Goal: Navigation & Orientation: Find specific page/section

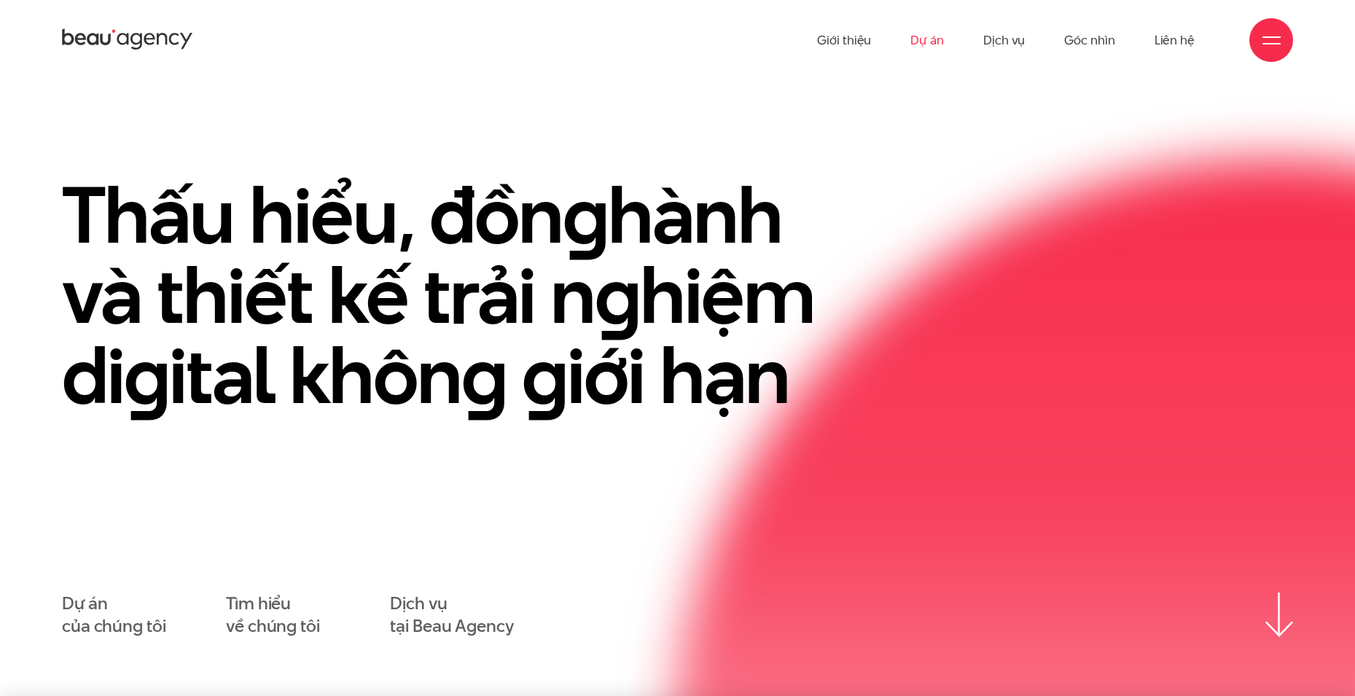
click at [928, 42] on link "Dự án" at bounding box center [927, 40] width 34 height 80
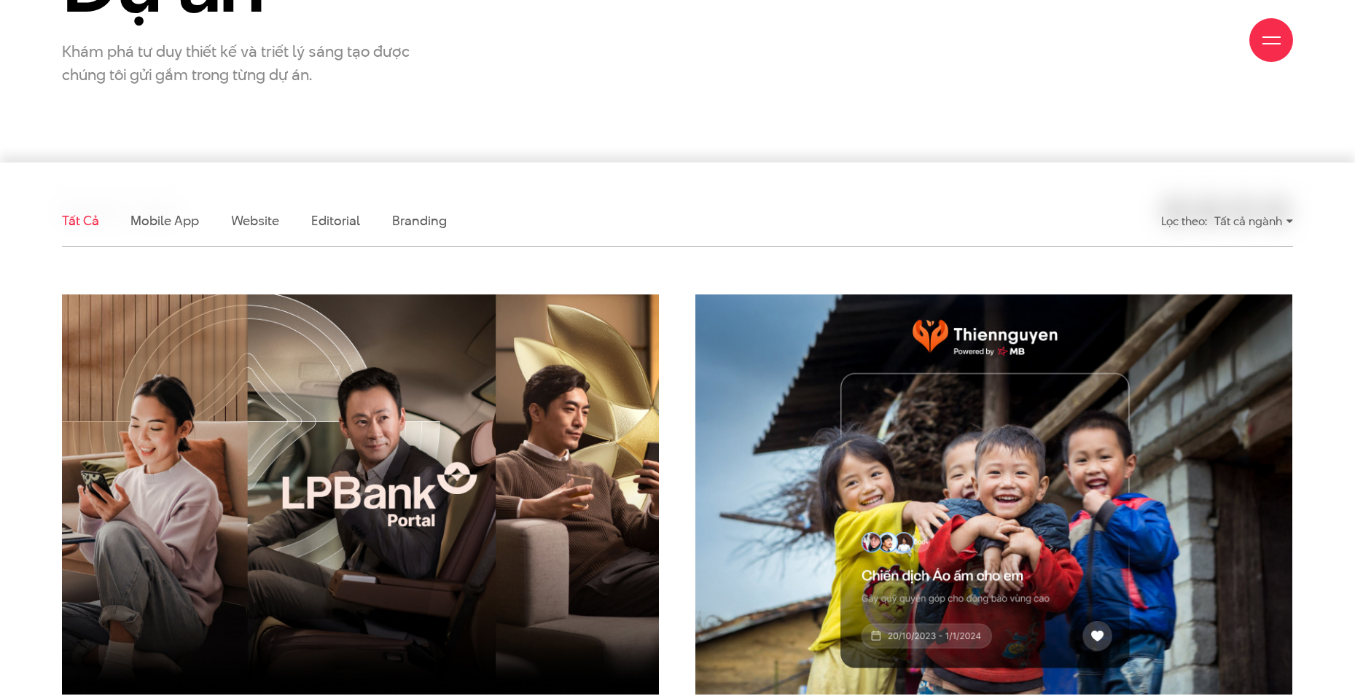
scroll to position [292, 0]
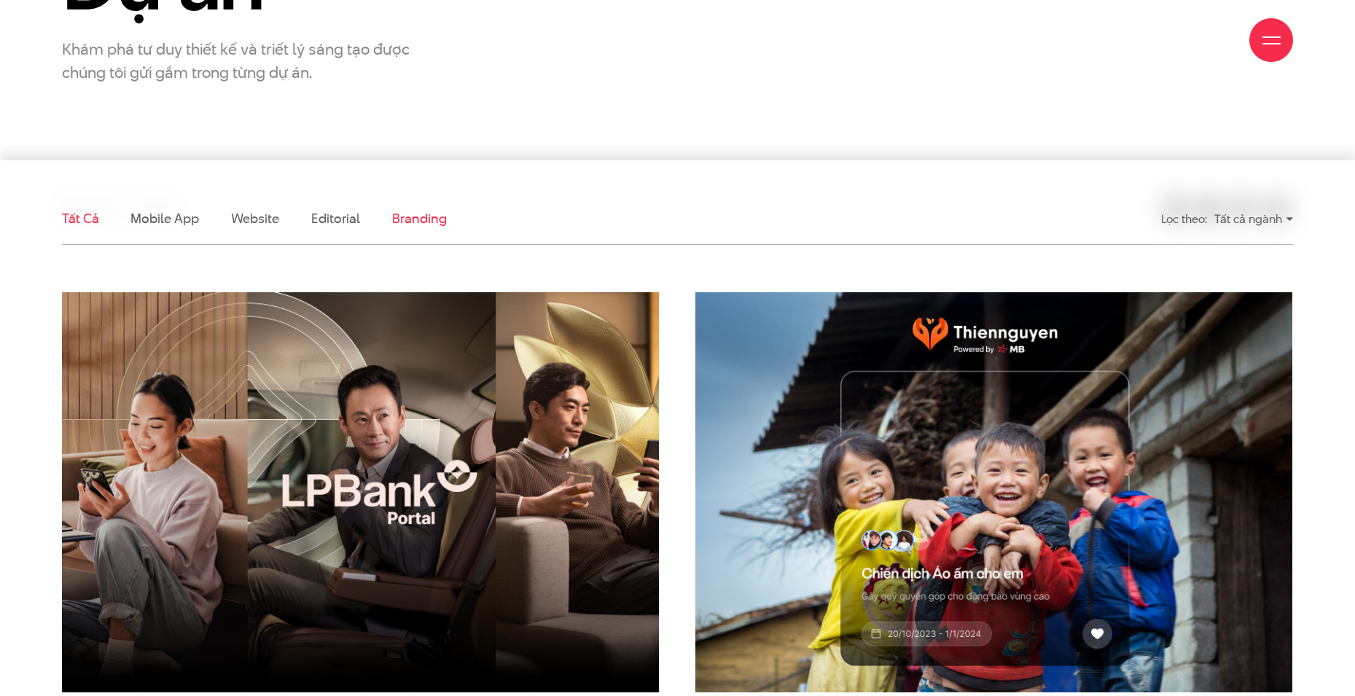
click at [407, 224] on link "Branding" at bounding box center [419, 218] width 54 height 18
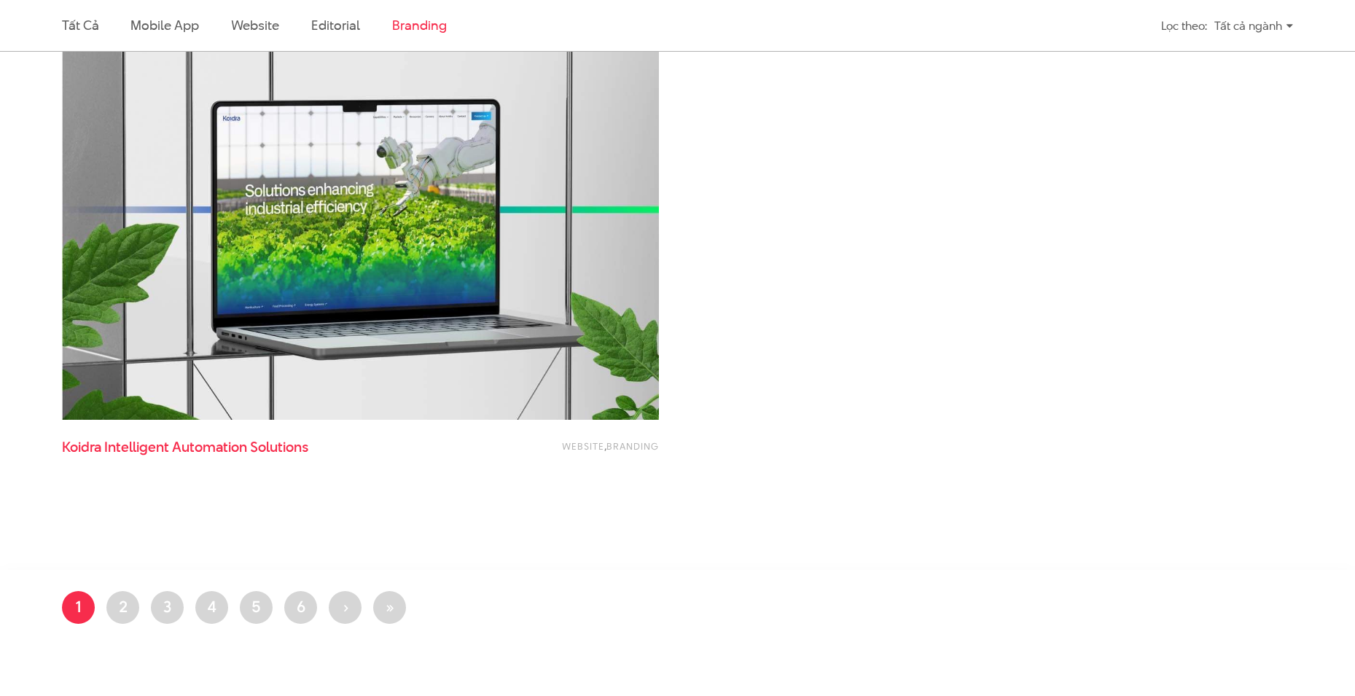
scroll to position [1432, 0]
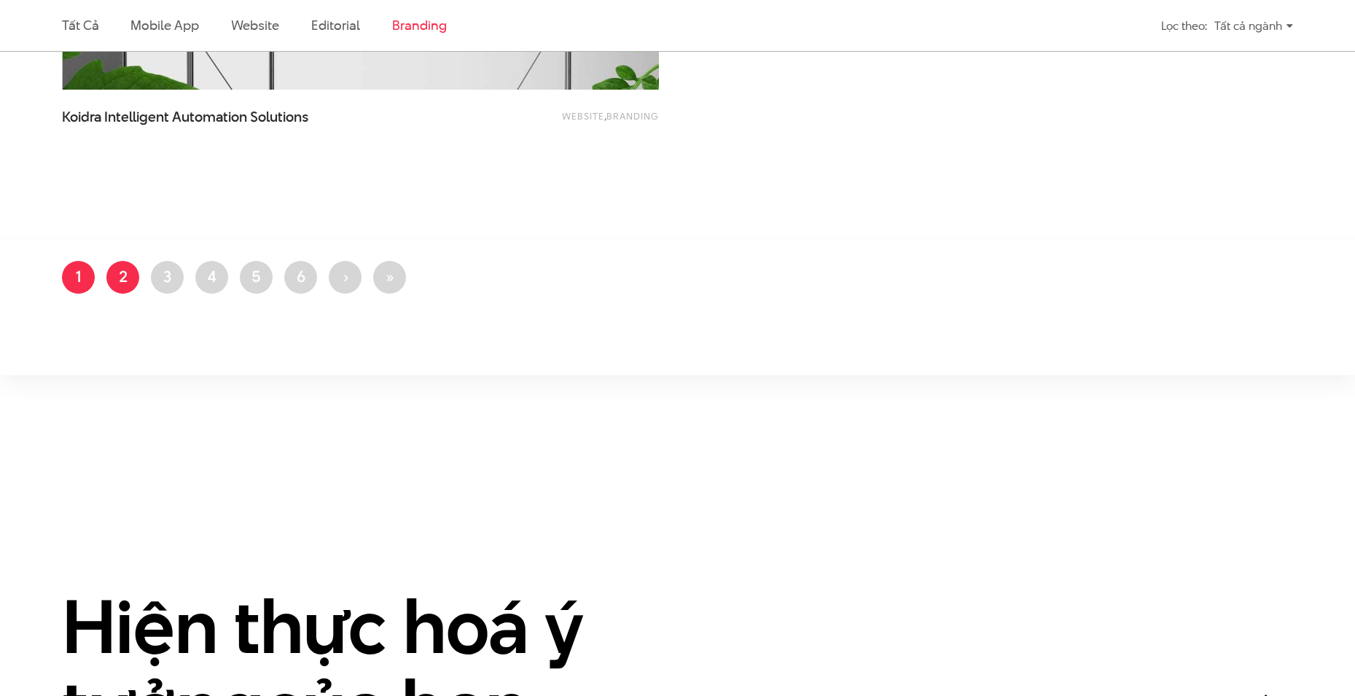
click at [131, 289] on link "Trang 2" at bounding box center [122, 277] width 33 height 33
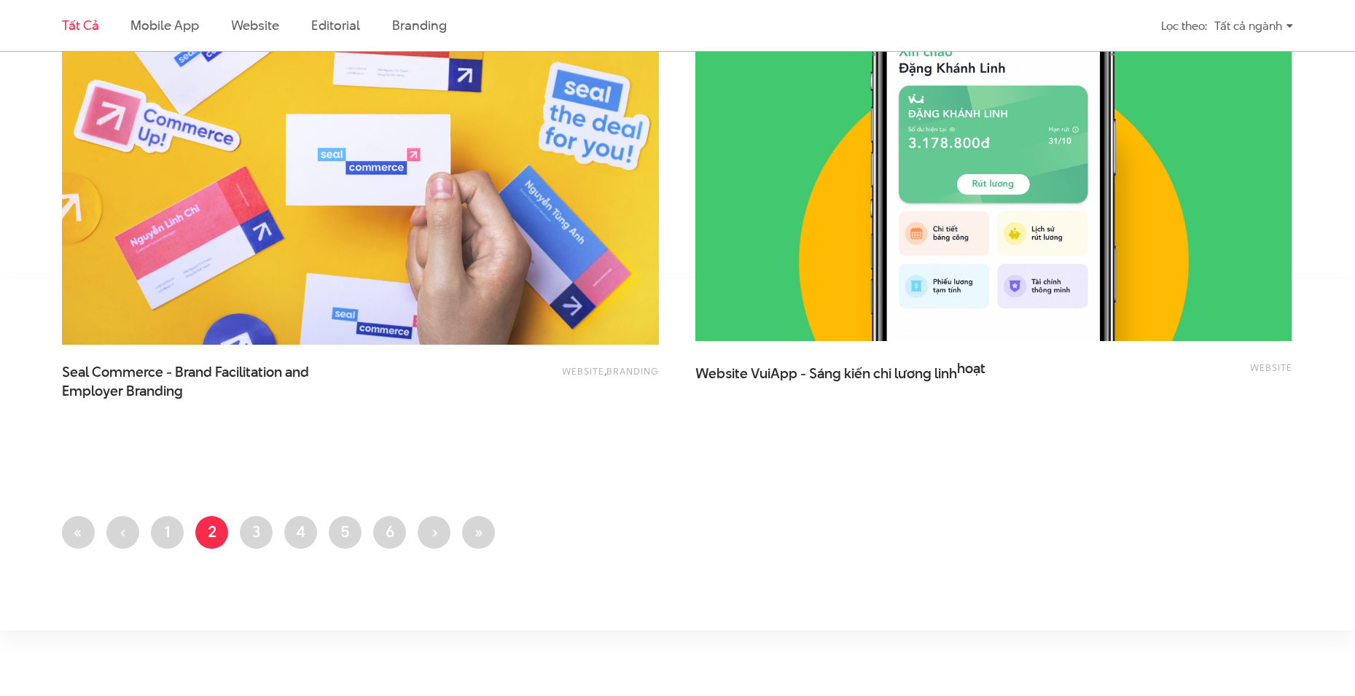
scroll to position [3426, 0]
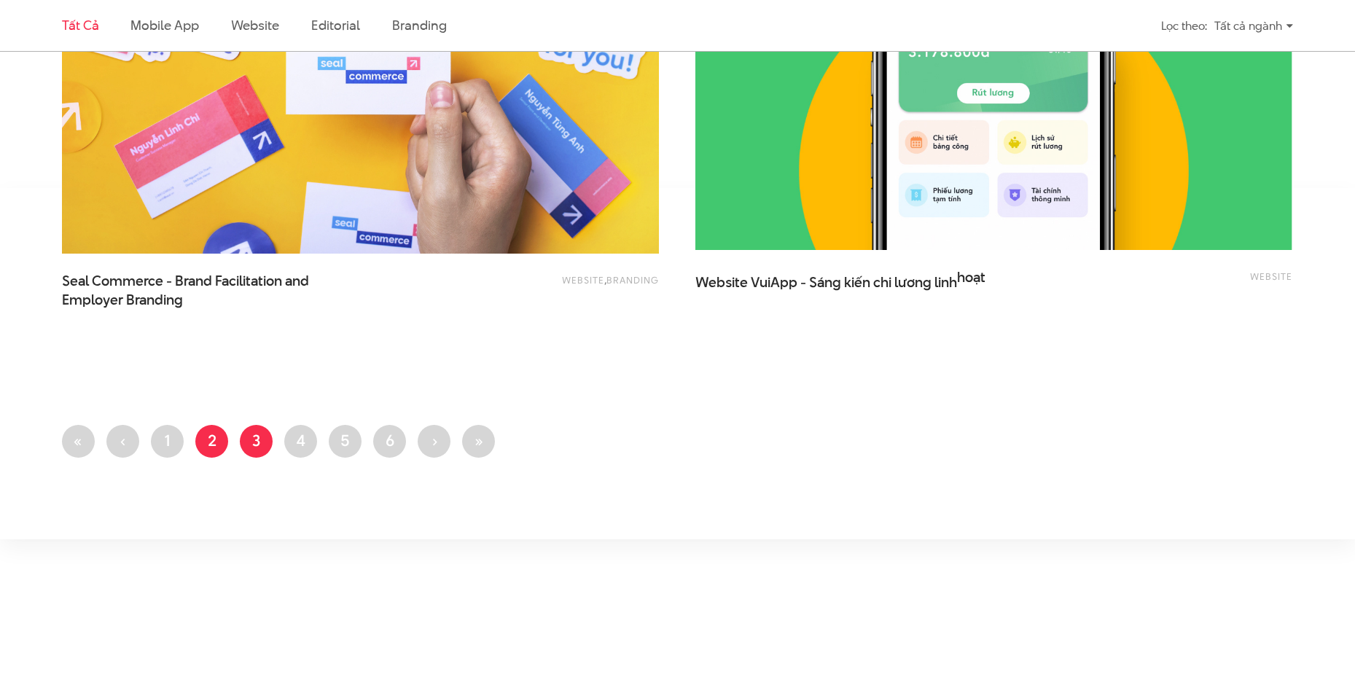
click at [255, 442] on link "Trang 3" at bounding box center [256, 441] width 33 height 33
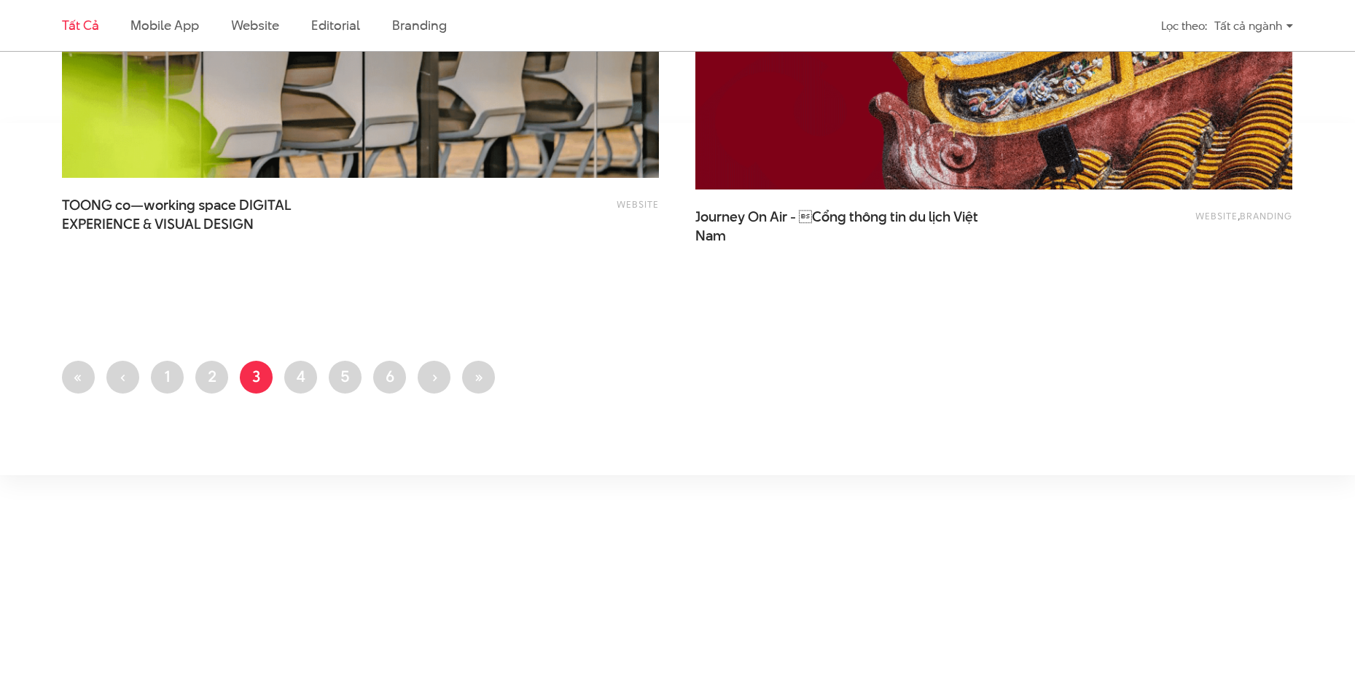
scroll to position [3499, 0]
click at [299, 381] on link "Trang 4" at bounding box center [300, 376] width 33 height 33
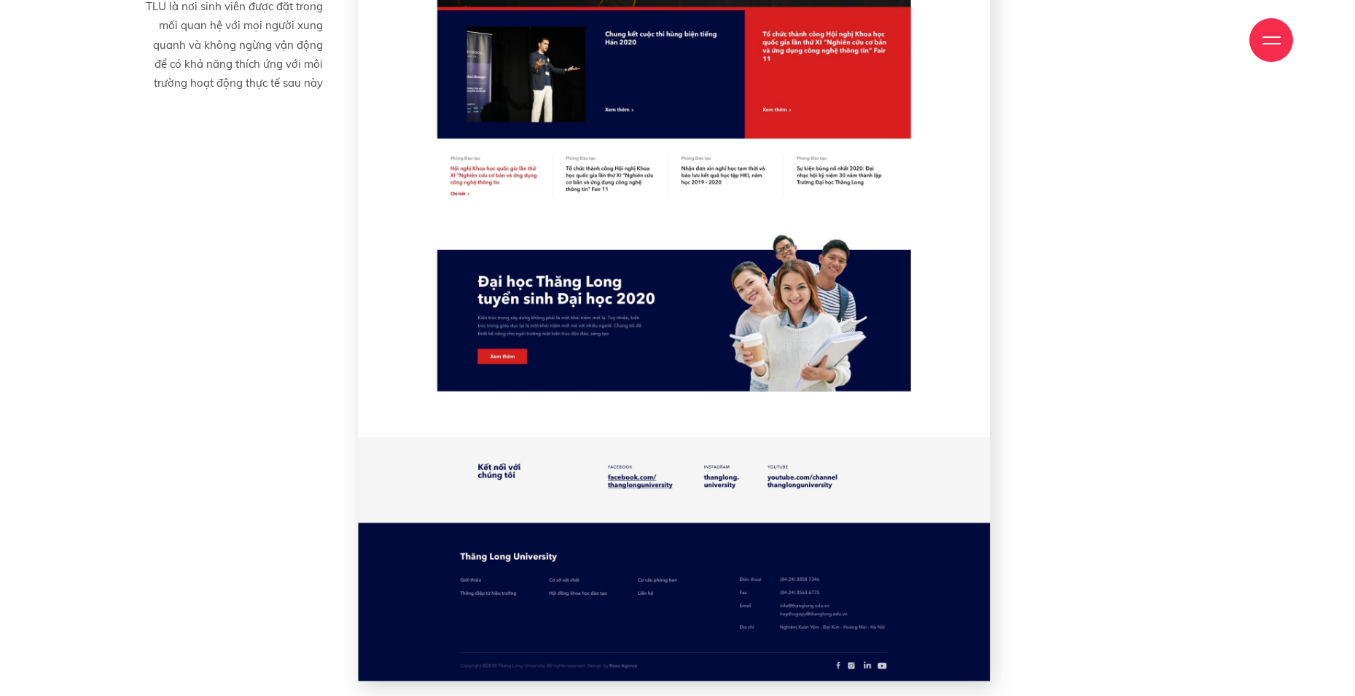
scroll to position [8966, 0]
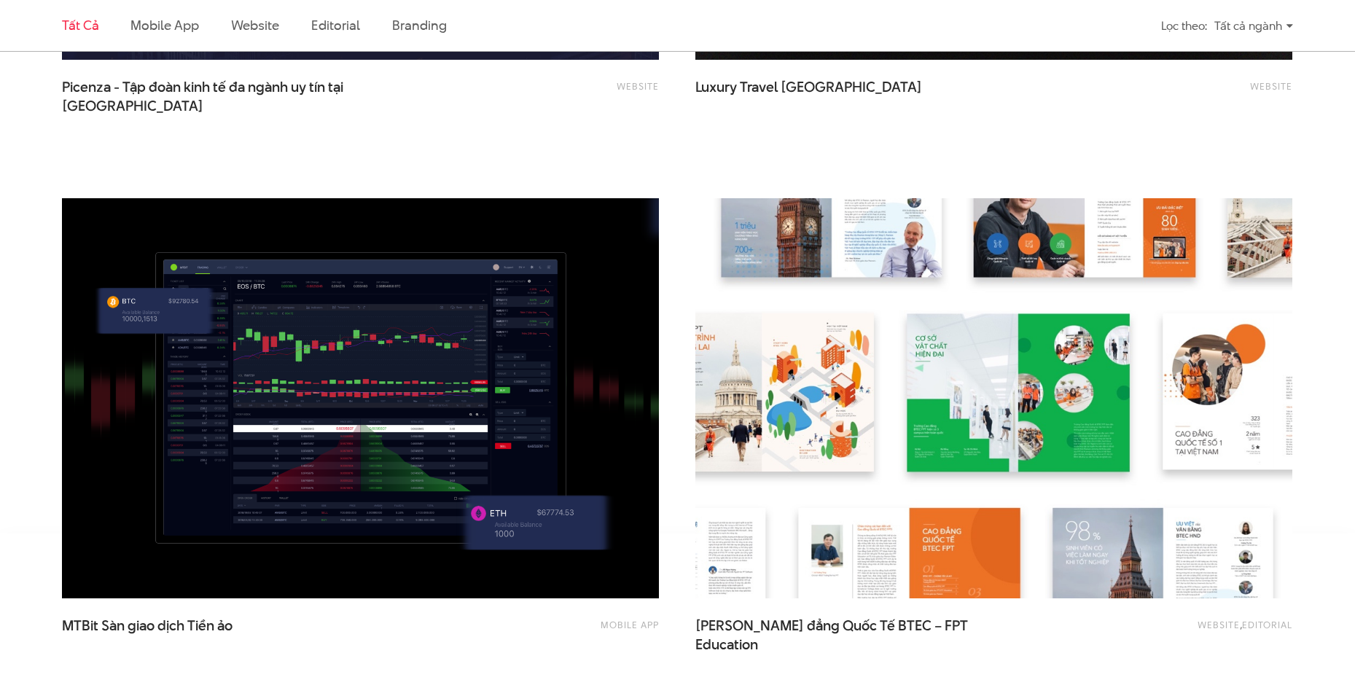
scroll to position [3280, 0]
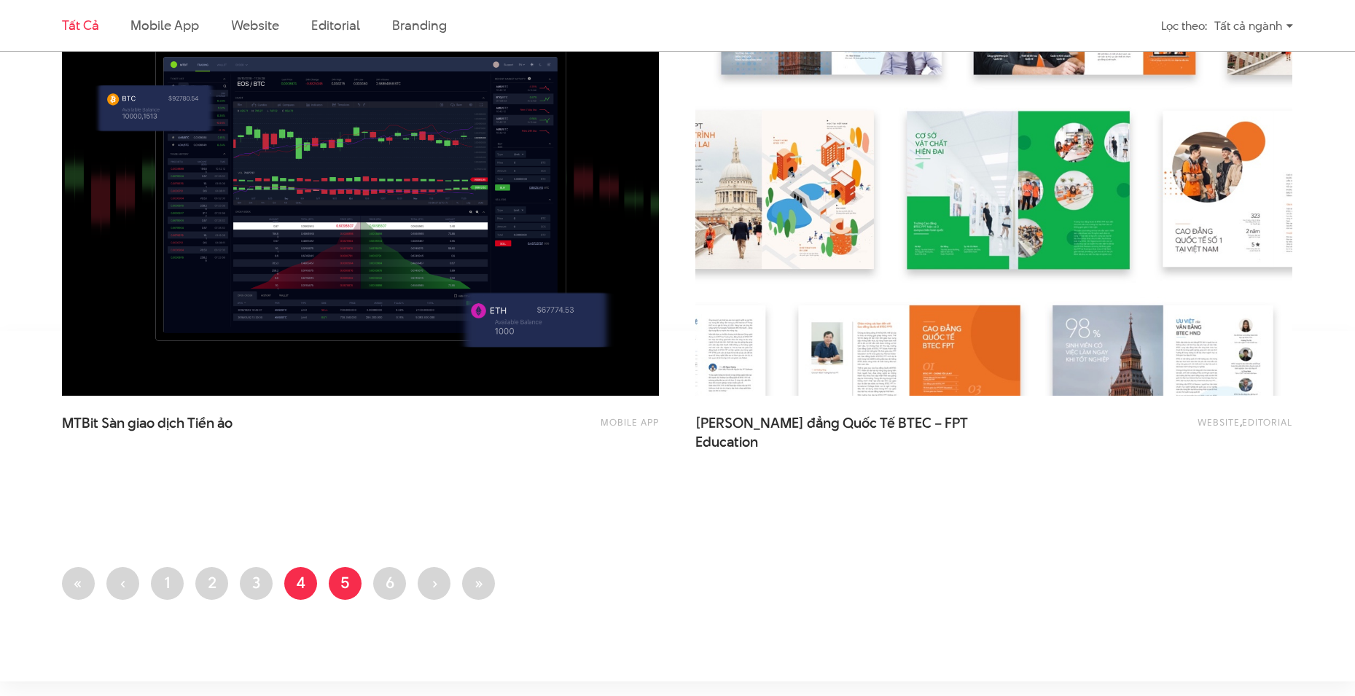
click at [353, 588] on link "Trang 5" at bounding box center [345, 583] width 33 height 33
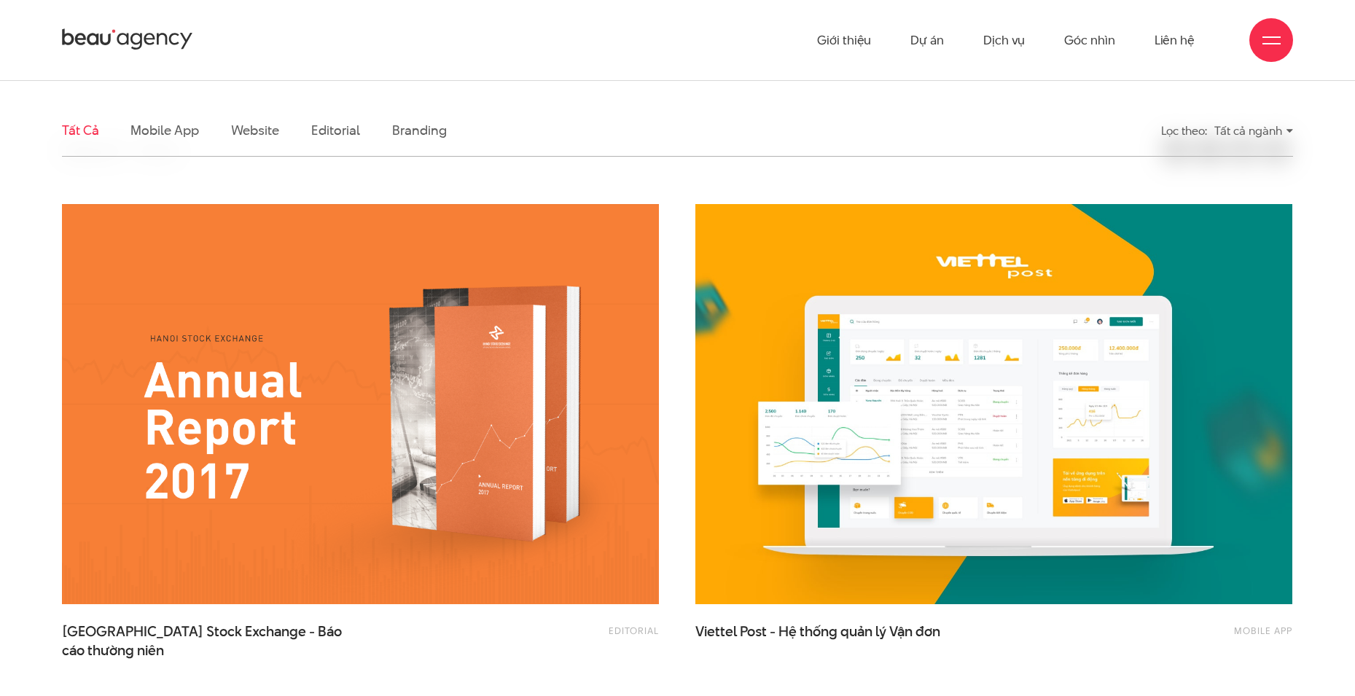
scroll to position [219, 0]
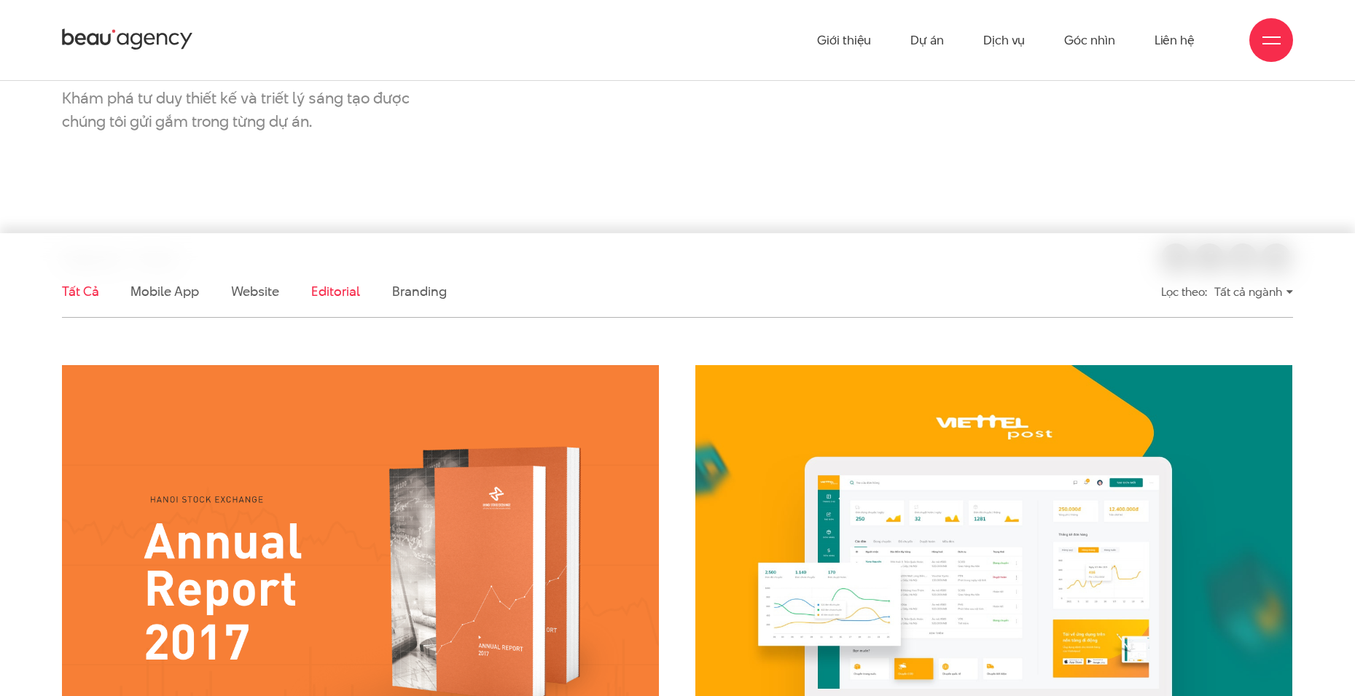
click at [326, 297] on link "Editorial" at bounding box center [335, 291] width 49 height 18
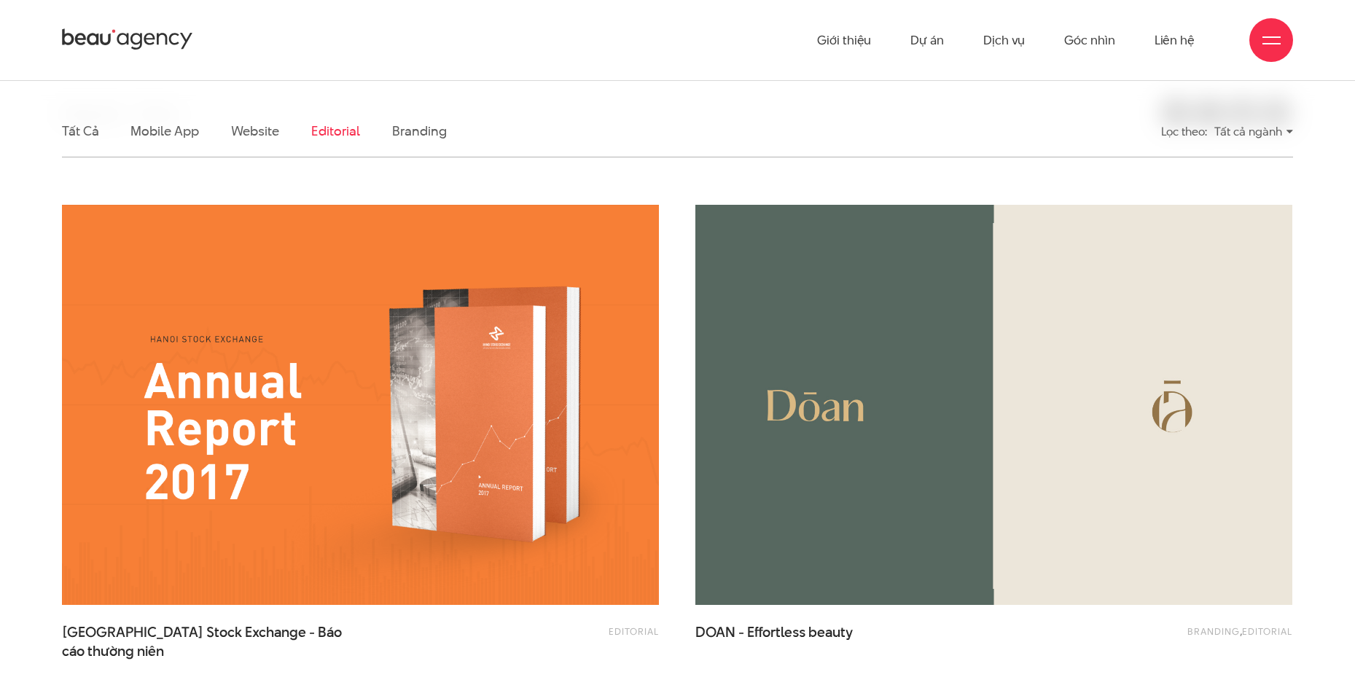
scroll to position [266, 0]
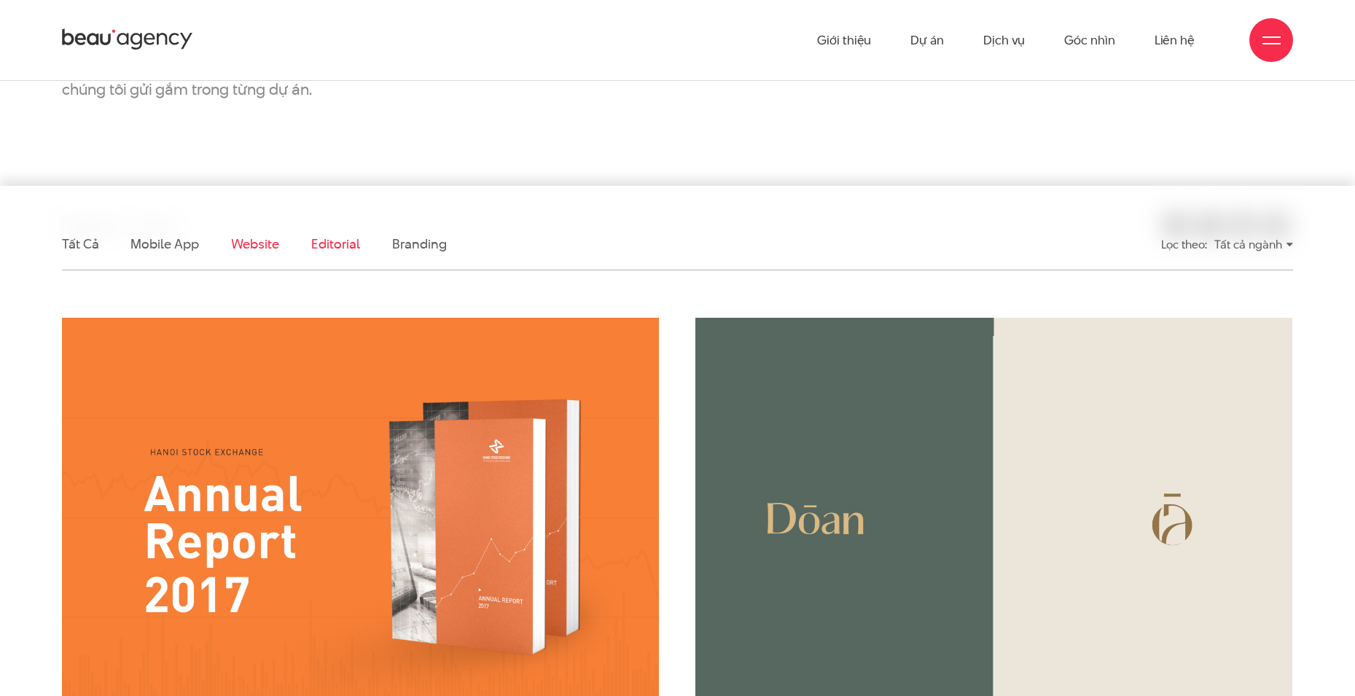
click at [261, 244] on link "Website" at bounding box center [255, 244] width 48 height 18
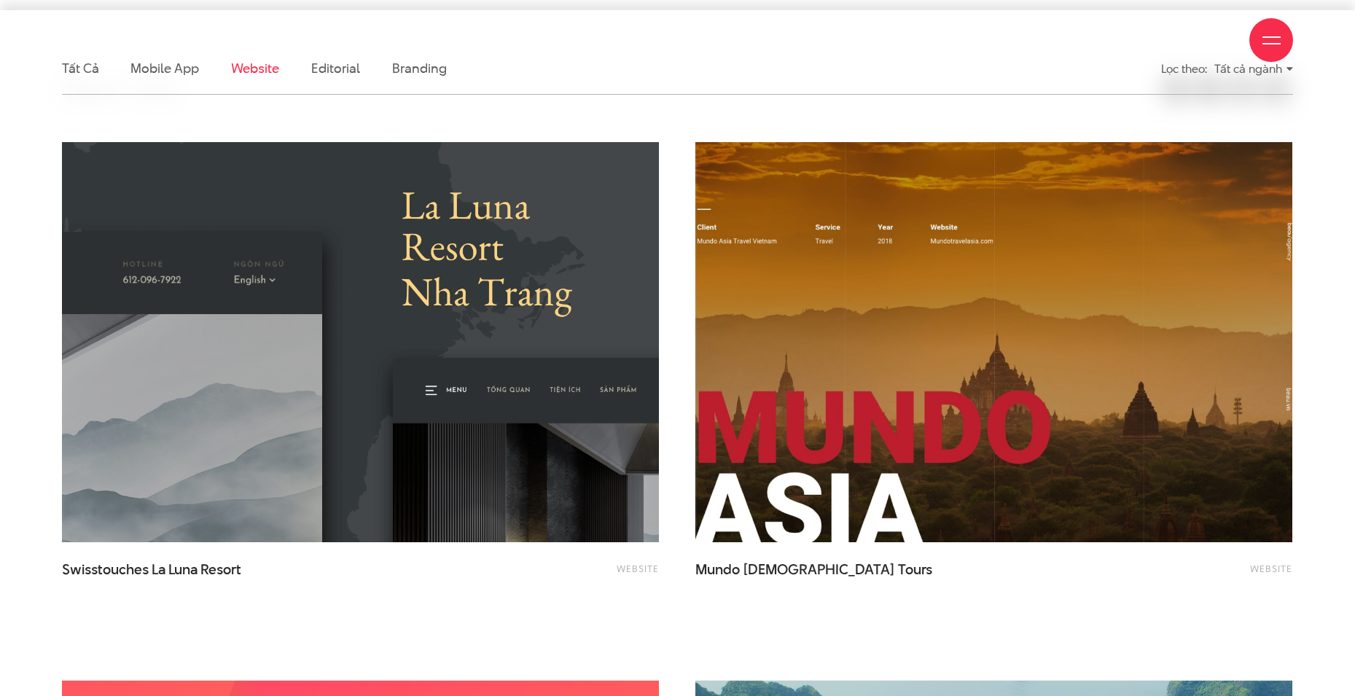
scroll to position [485, 0]
